Goal: Task Accomplishment & Management: Manage account settings

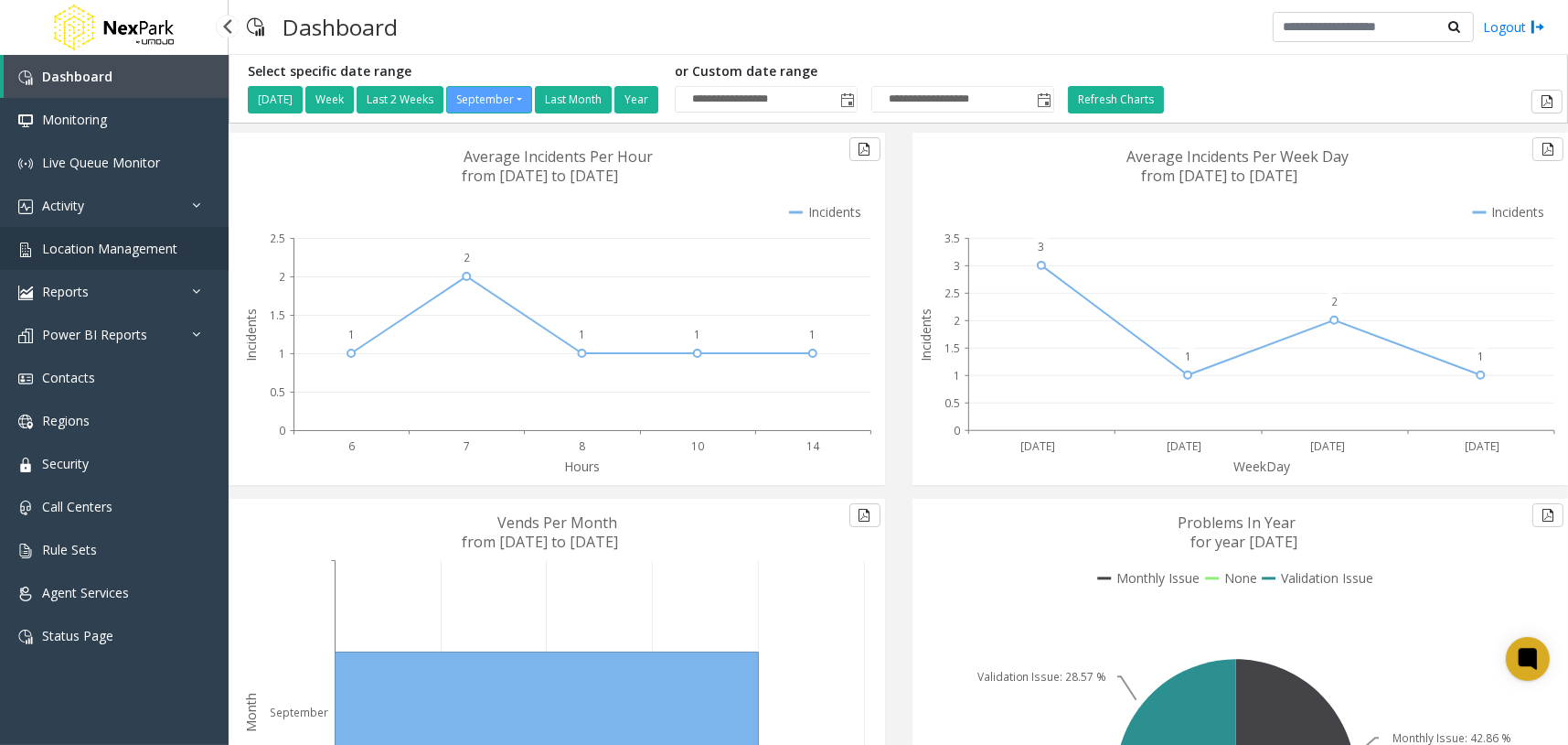
click at [152, 250] on span "Location Management" at bounding box center [109, 248] width 135 height 18
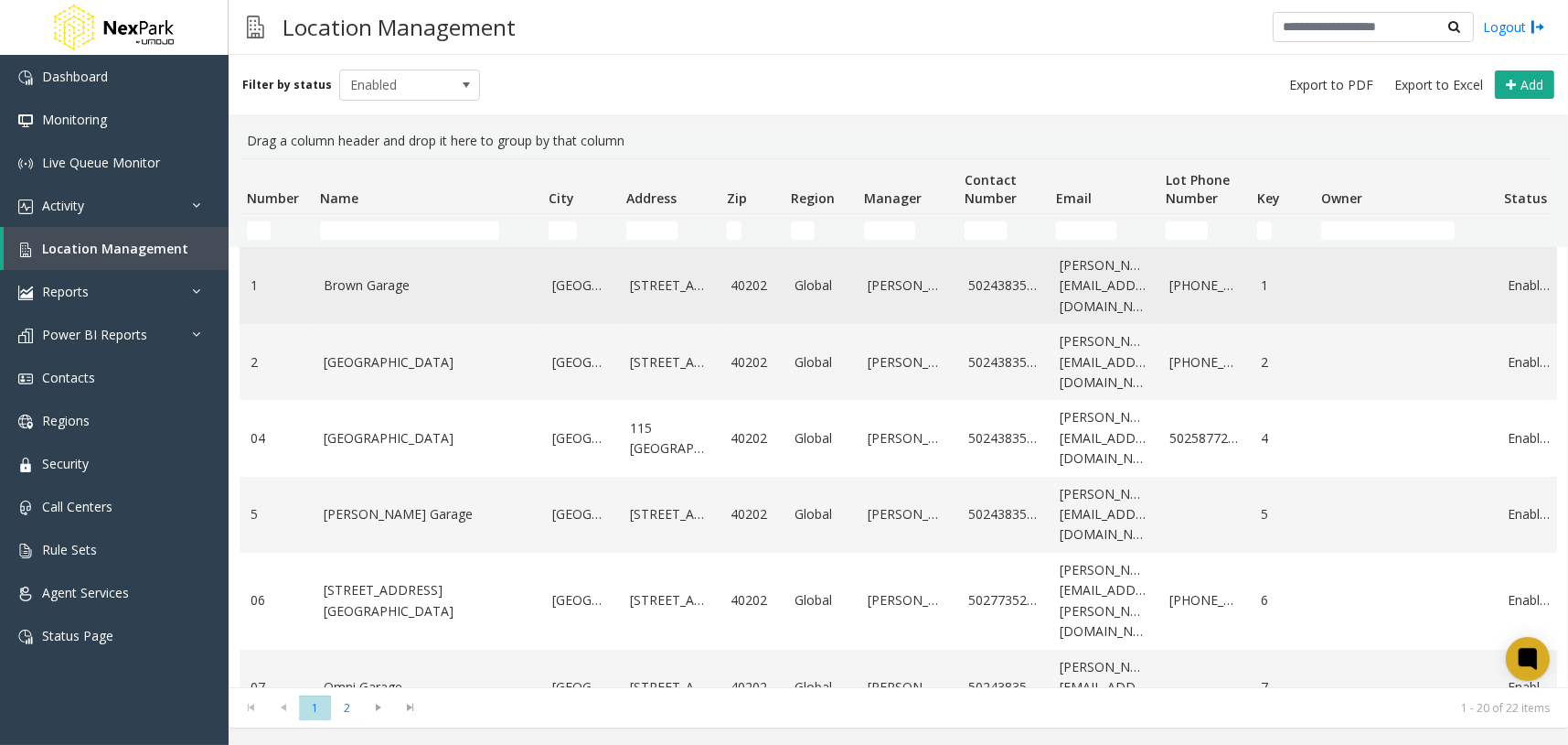
click at [392, 292] on link "Brown Garage" at bounding box center [427, 286] width 207 height 20
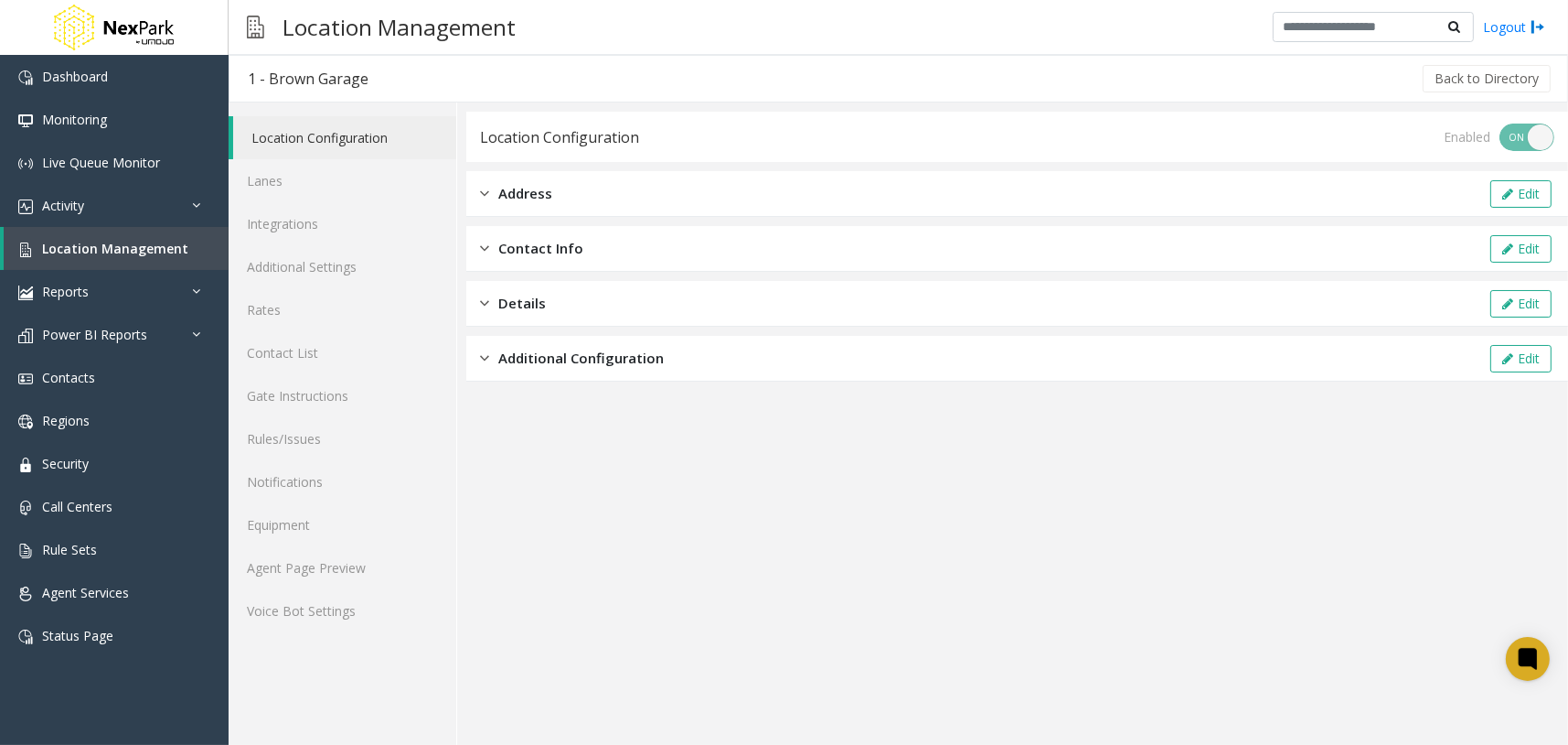
click at [1299, 556] on app-location-configuration "Location Configuration Enabled ON OFF Address Edit Contact Info Edit Details Ed…" at bounding box center [1017, 428] width 1102 height 633
click at [541, 195] on span "Address" at bounding box center [525, 193] width 54 height 21
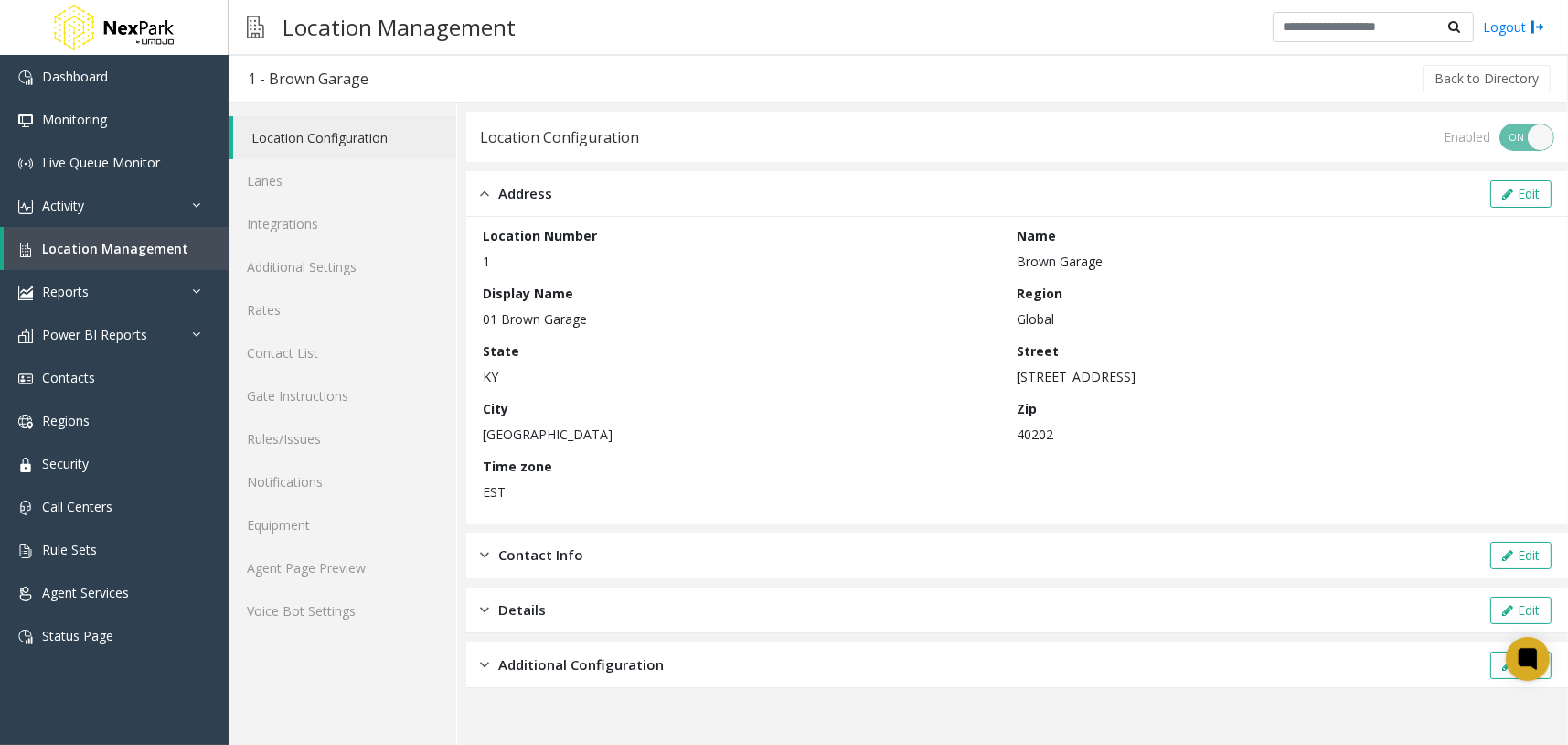
click at [542, 195] on span "Address" at bounding box center [525, 193] width 54 height 21
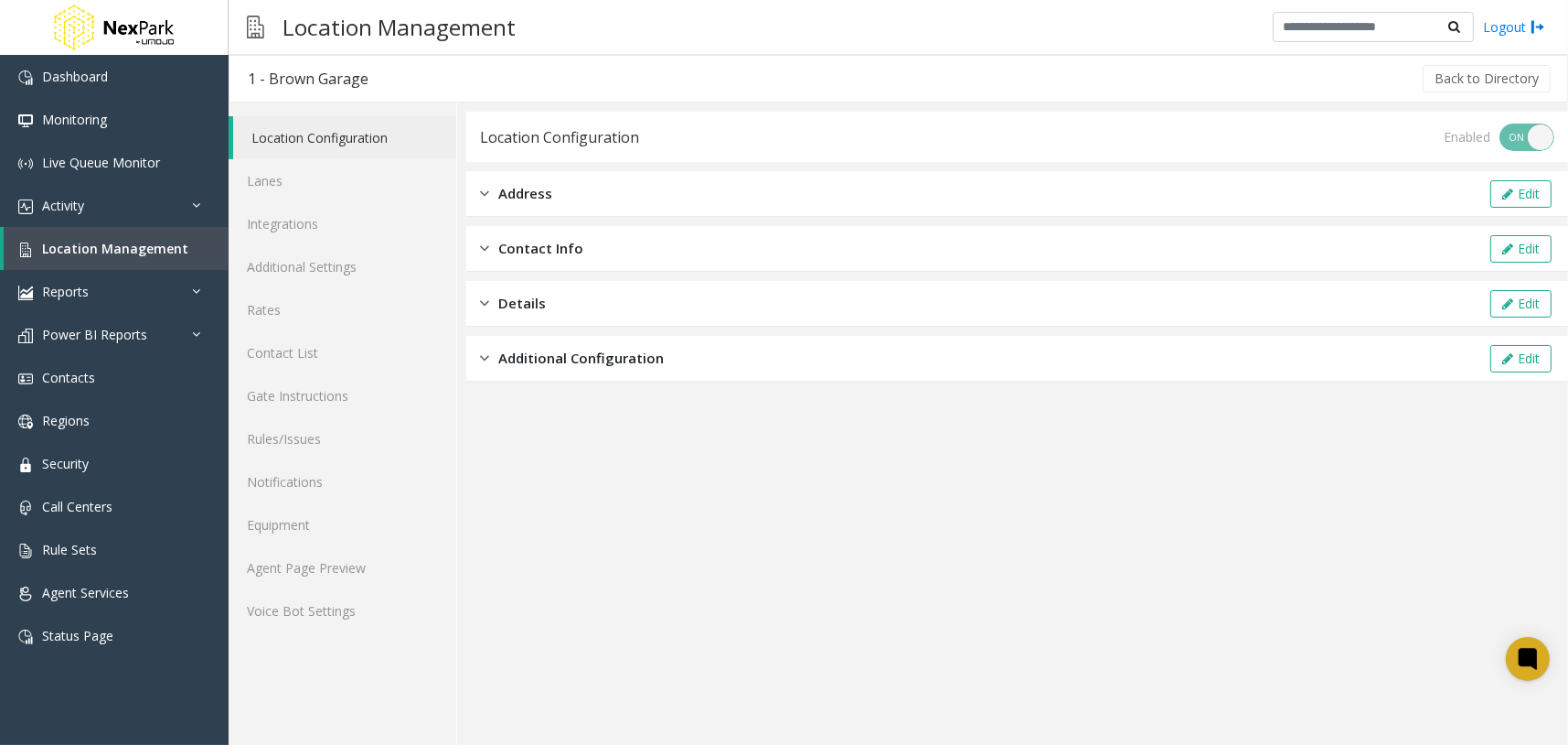
drag, startPoint x: 533, startPoint y: 410, endPoint x: 546, endPoint y: 360, distance: 51.7
click at [535, 404] on app-location-configuration "Location Configuration Enabled ON OFF Address Edit Contact Info Edit Details Ed…" at bounding box center [1017, 428] width 1102 height 633
click at [546, 360] on span "Additional Configuration" at bounding box center [580, 358] width 165 height 21
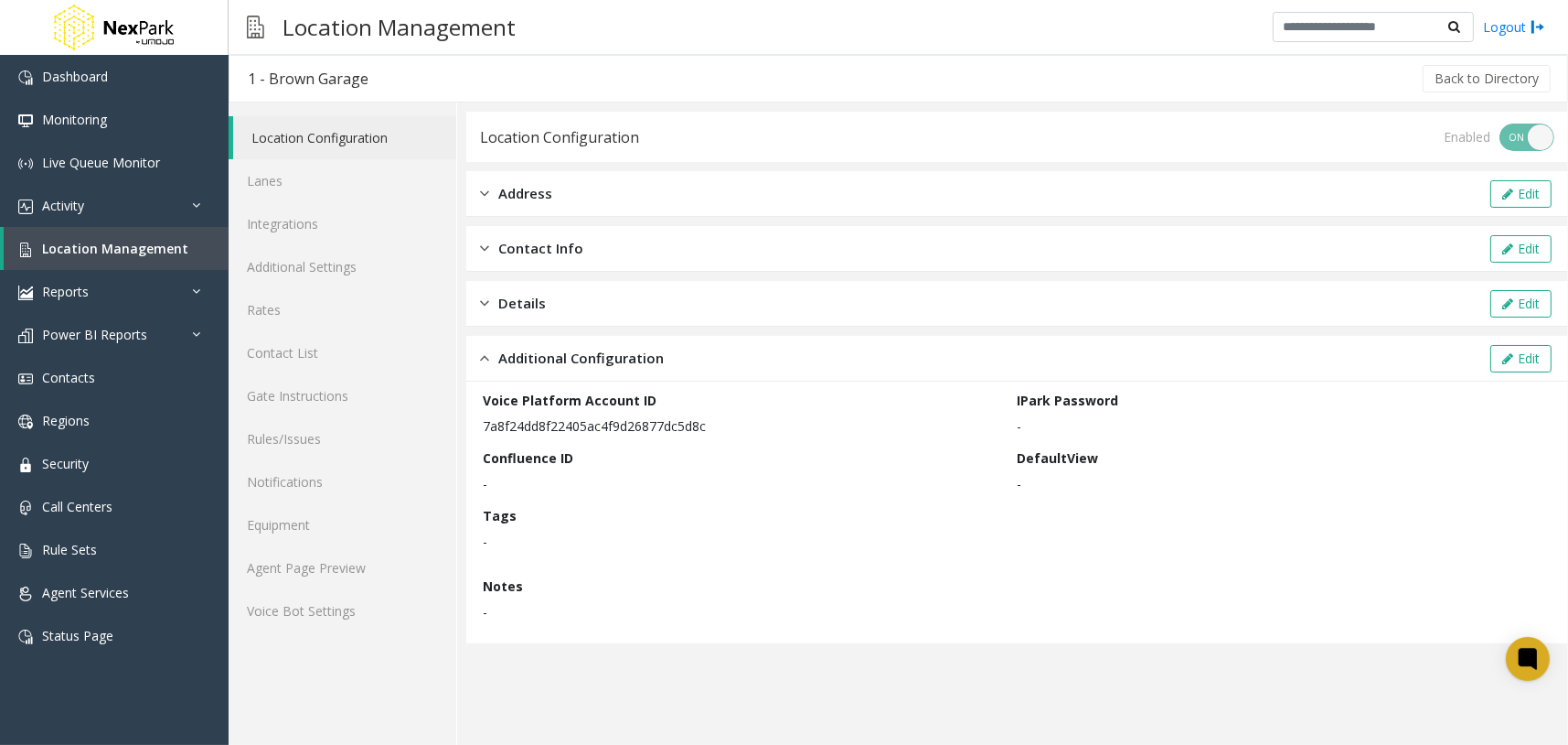
click at [549, 360] on span "Additional Configuration" at bounding box center [580, 358] width 165 height 21
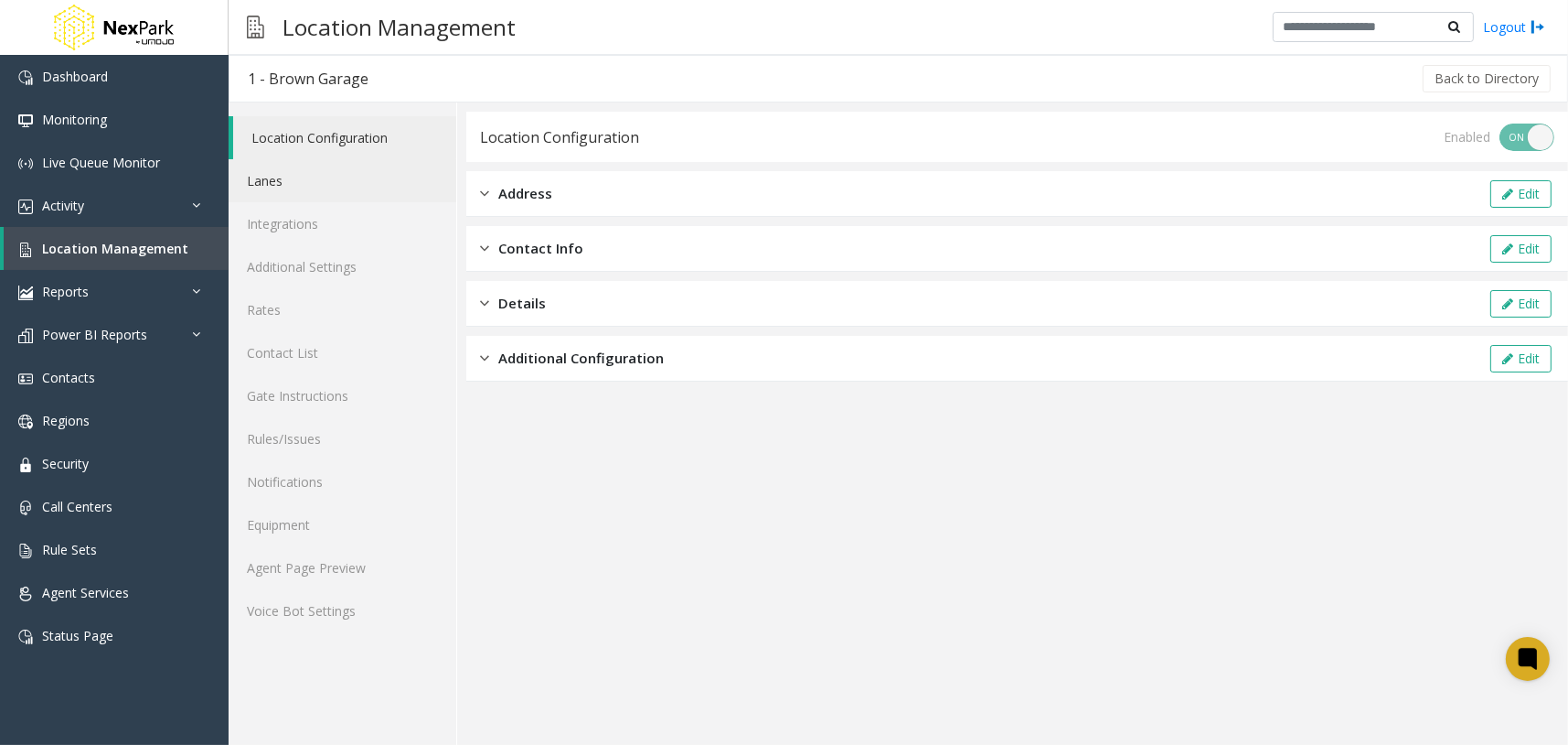
click at [325, 184] on link "Lanes" at bounding box center [343, 181] width 228 height 43
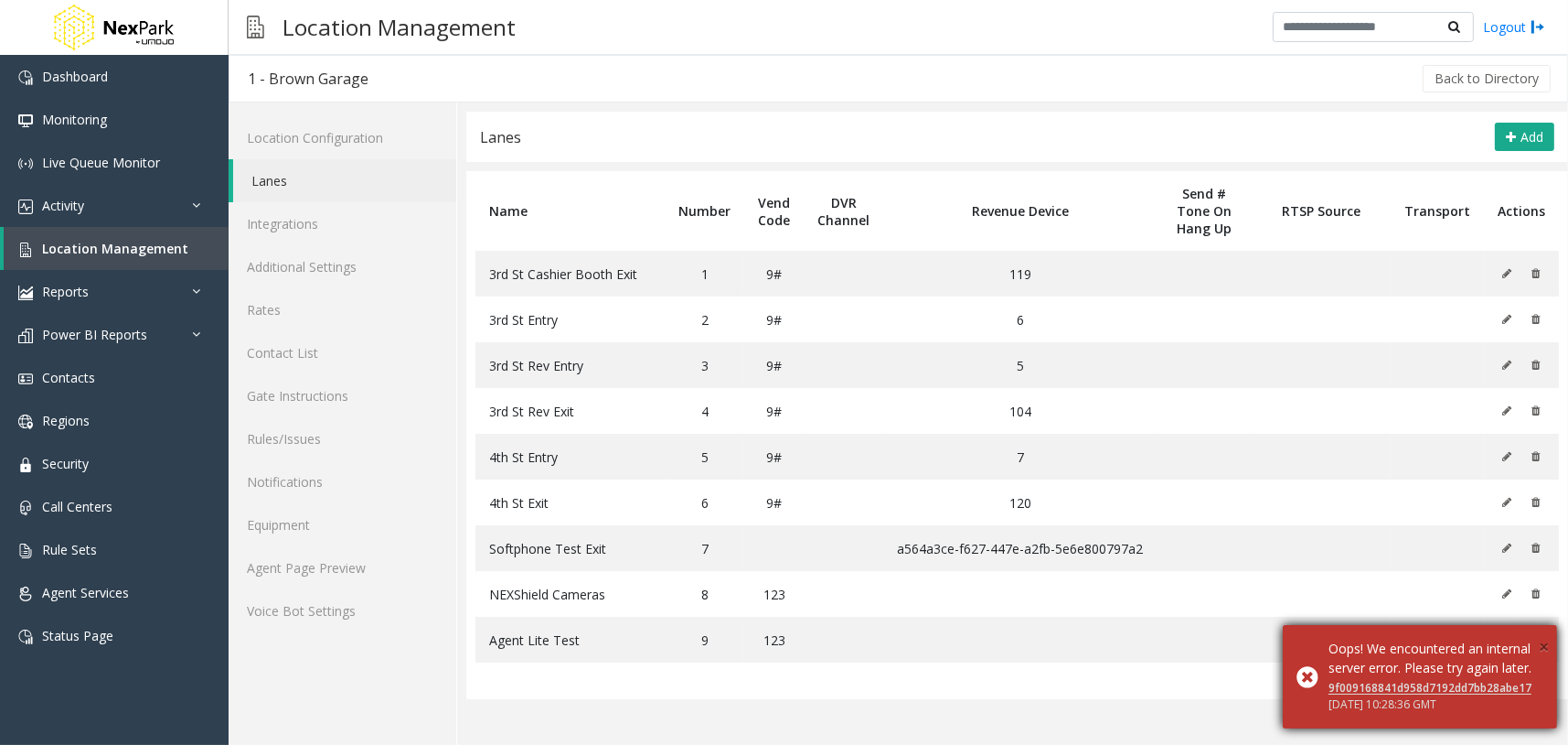
click at [1544, 634] on span "×" at bounding box center [1544, 646] width 10 height 25
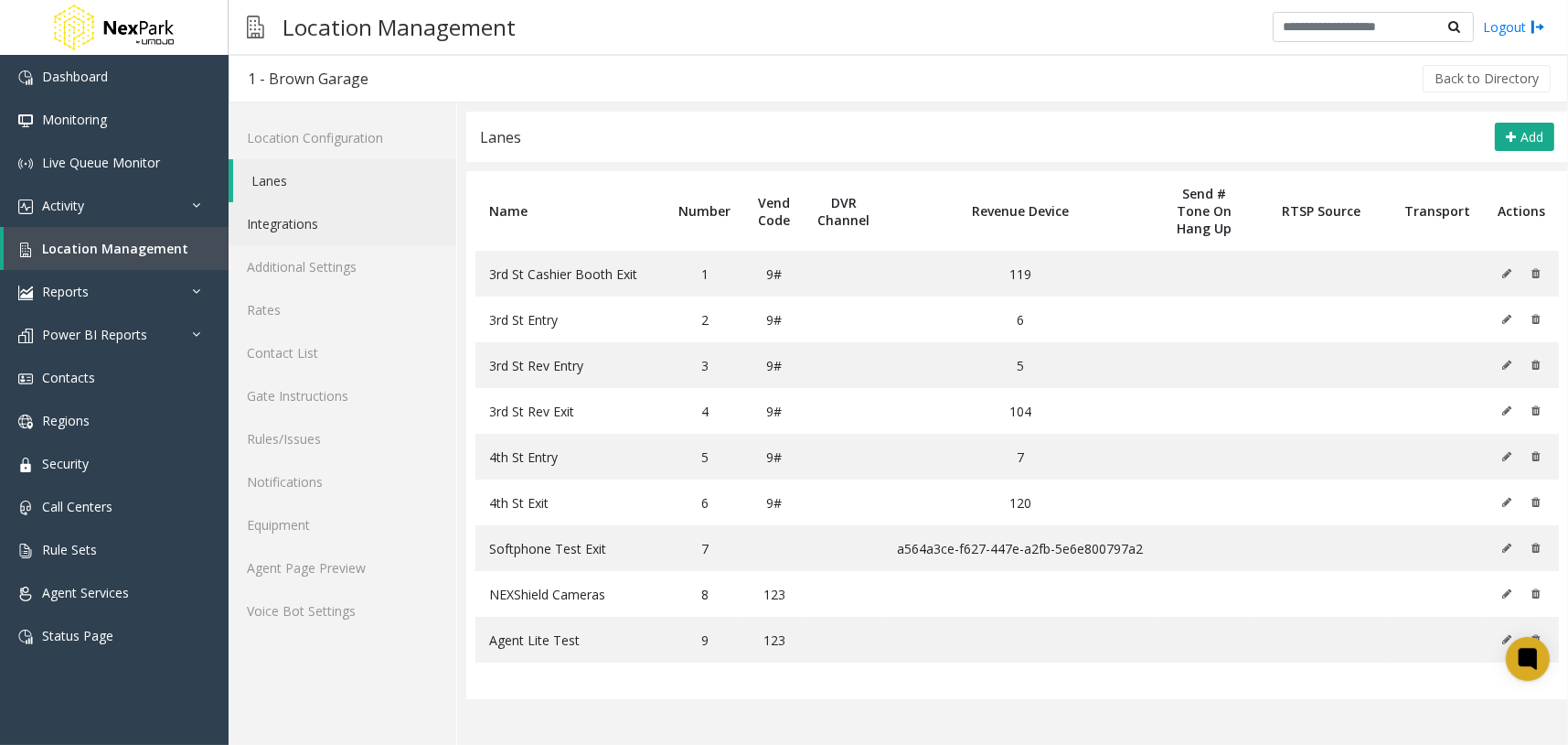
click at [374, 236] on link "Integrations" at bounding box center [343, 224] width 228 height 43
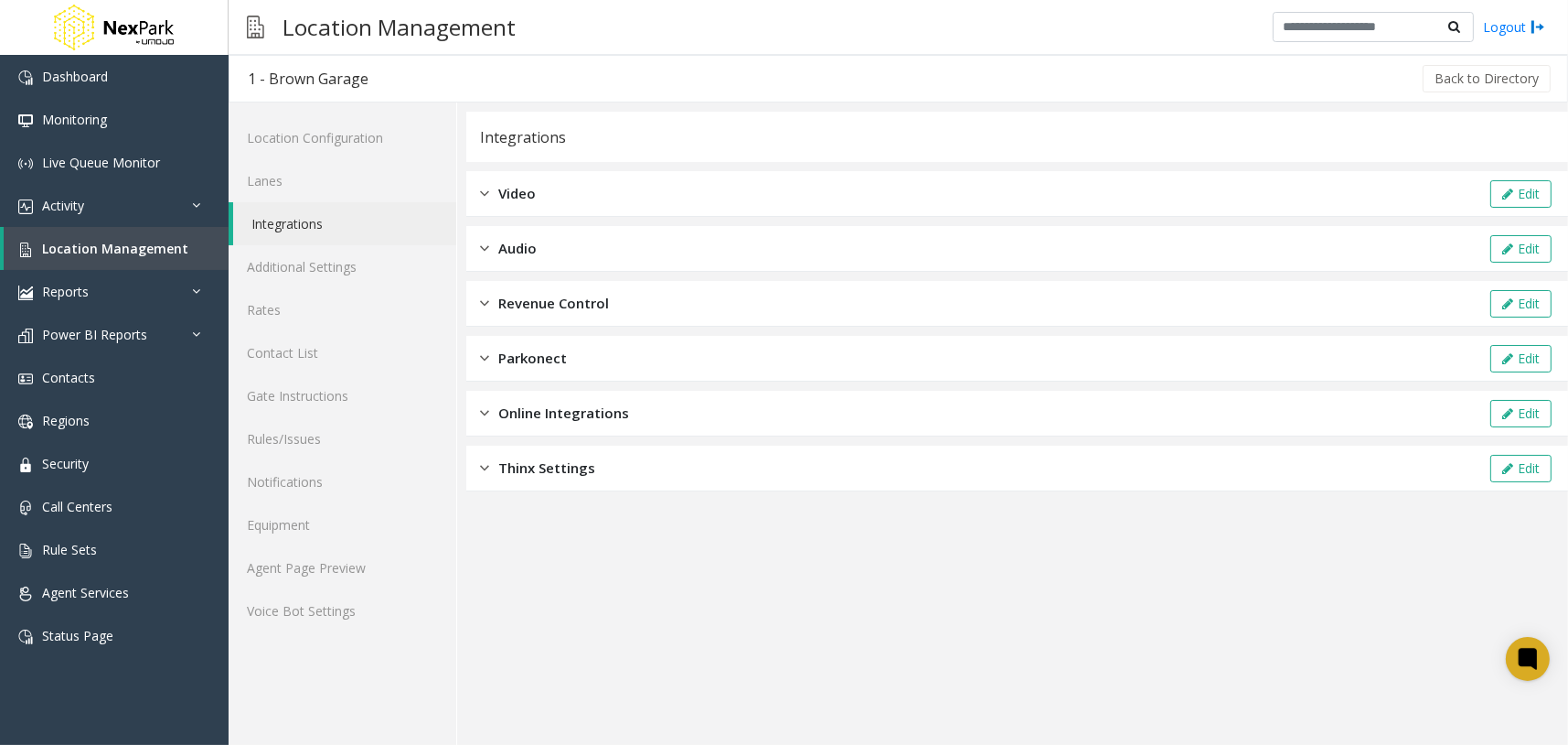
click at [655, 303] on div "Revenue Control Edit" at bounding box center [1017, 303] width 1102 height 45
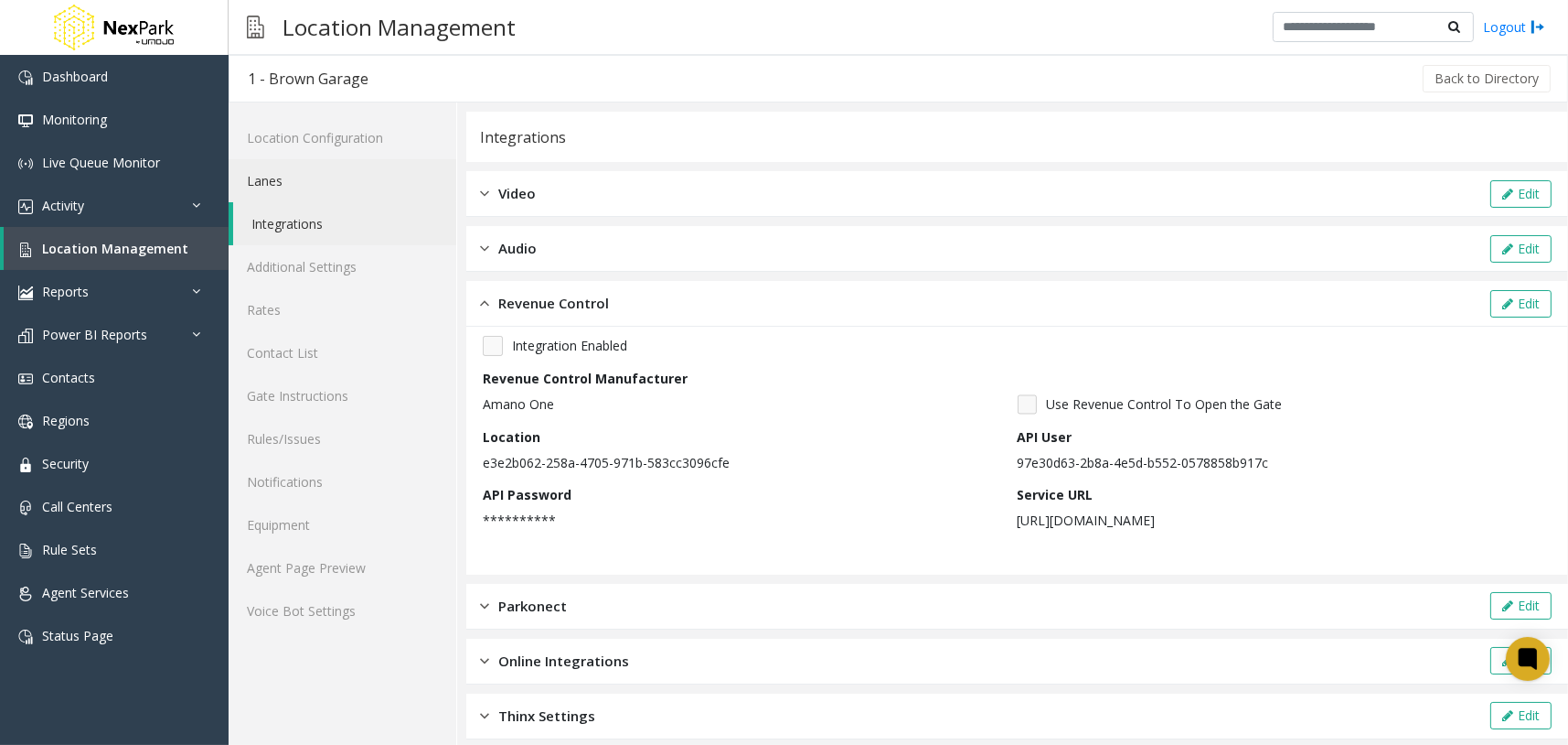
click at [375, 176] on link "Lanes" at bounding box center [343, 181] width 228 height 43
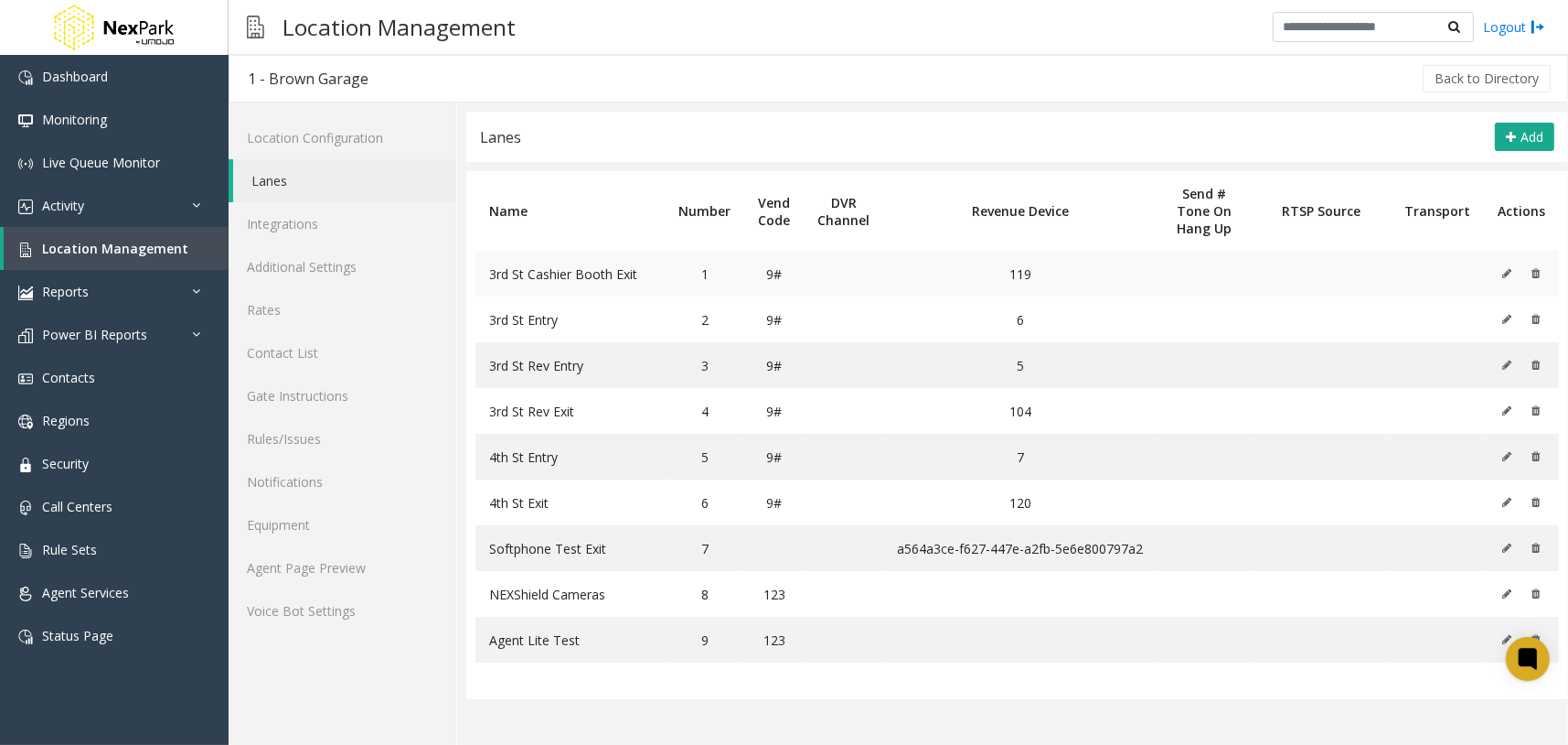
click at [1503, 274] on icon at bounding box center [1507, 274] width 9 height 11
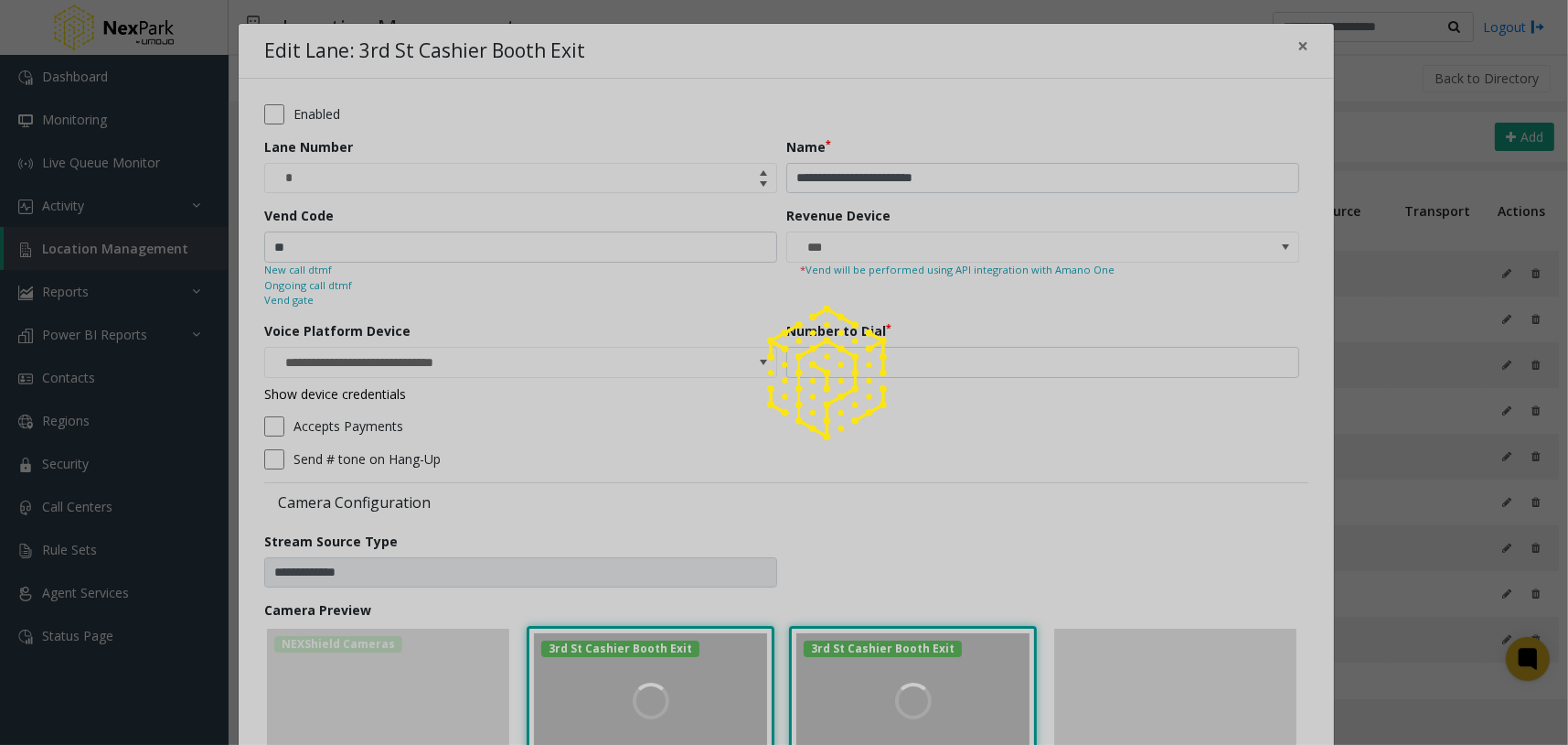
type input "**********"
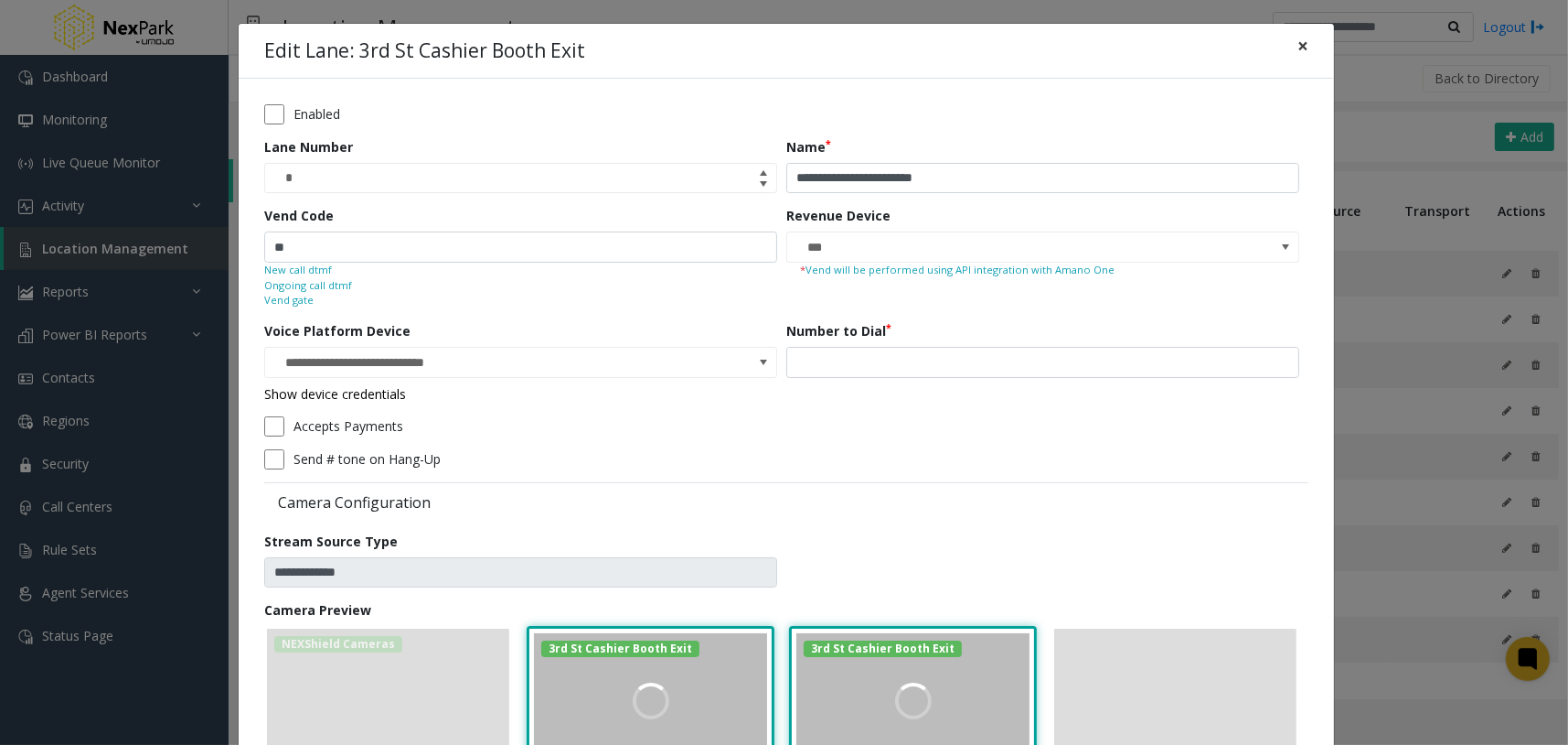
click at [1297, 45] on span "×" at bounding box center [1303, 46] width 11 height 26
